Goal: Task Accomplishment & Management: Use online tool/utility

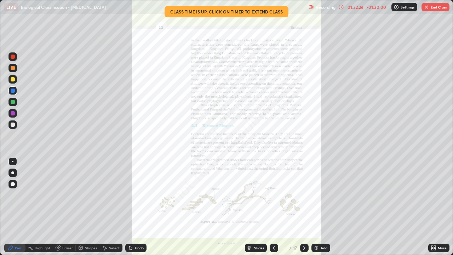
scroll to position [255, 453]
click at [320, 247] on div "Add" at bounding box center [321, 248] width 19 height 8
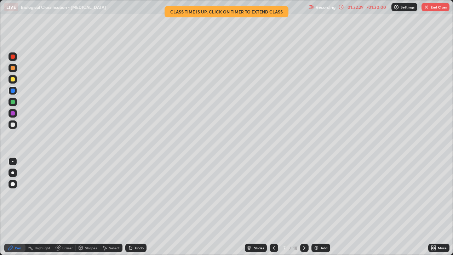
click at [13, 173] on div at bounding box center [12, 172] width 3 height 3
click at [13, 123] on div at bounding box center [13, 125] width 4 height 4
click at [13, 79] on div at bounding box center [13, 79] width 4 height 4
click at [13, 102] on div at bounding box center [13, 102] width 4 height 4
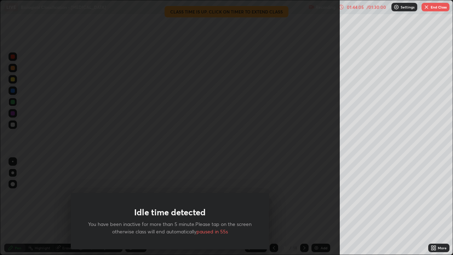
click at [305, 127] on div "Idle time detected You have been inactive for more than 5 minute.Please tap on …" at bounding box center [170, 127] width 340 height 255
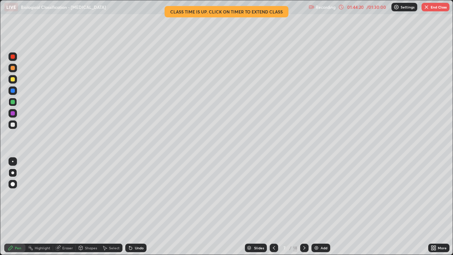
click at [233, 11] on div "LIVE Biological Classification - [MEDICAL_DATA]" at bounding box center [155, 7] width 302 height 14
click at [254, 13] on div "LIVE Biological Classification - [MEDICAL_DATA]" at bounding box center [155, 7] width 302 height 14
click at [252, 13] on div "LIVE Biological Classification - [MEDICAL_DATA]" at bounding box center [155, 7] width 302 height 14
click at [193, 12] on div "LIVE Biological Classification - [MEDICAL_DATA]" at bounding box center [155, 7] width 302 height 14
click at [190, 13] on div "LIVE Biological Classification - [MEDICAL_DATA]" at bounding box center [155, 7] width 302 height 14
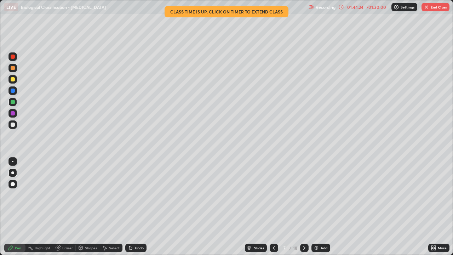
click at [262, 12] on div "LIVE Biological Classification - [MEDICAL_DATA]" at bounding box center [155, 7] width 302 height 14
click at [355, 6] on div "01:44:25" at bounding box center [356, 7] width 20 height 4
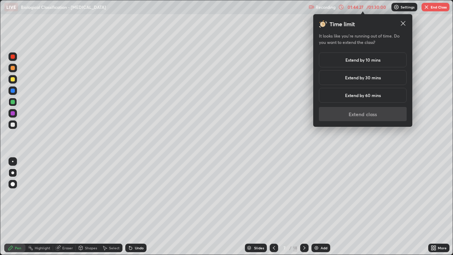
click at [372, 59] on h5 "Extend by 10 mins" at bounding box center [363, 60] width 35 height 6
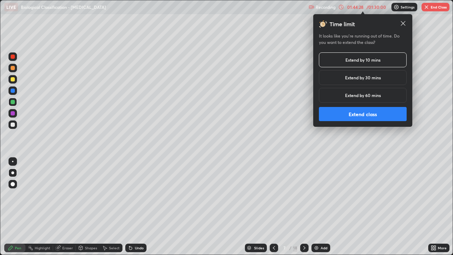
click at [351, 115] on button "Extend class" at bounding box center [363, 114] width 88 height 14
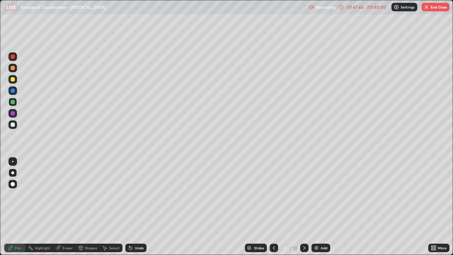
click at [371, 7] on div "/ 01:40:00" at bounding box center [376, 7] width 22 height 4
click at [369, 7] on div "/ 01:40:00" at bounding box center [376, 7] width 22 height 4
click at [377, 7] on div "/ 01:40:00" at bounding box center [376, 7] width 22 height 4
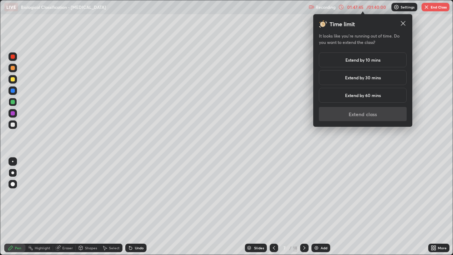
click at [377, 60] on h5 "Extend by 10 mins" at bounding box center [363, 60] width 35 height 6
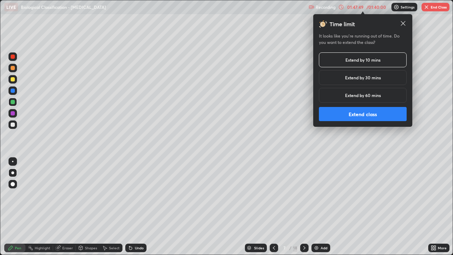
click at [374, 115] on button "Extend class" at bounding box center [363, 114] width 88 height 14
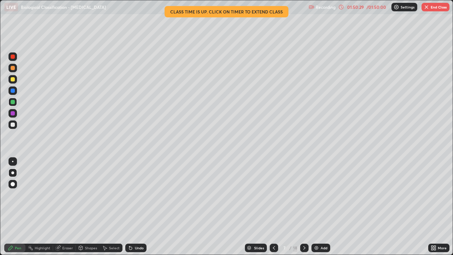
click at [429, 6] on img "button" at bounding box center [427, 7] width 6 height 6
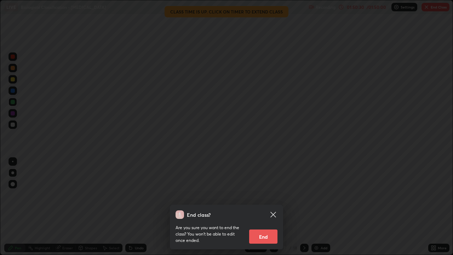
click at [267, 230] on button "End" at bounding box center [263, 236] width 28 height 14
